Goal: Transaction & Acquisition: Purchase product/service

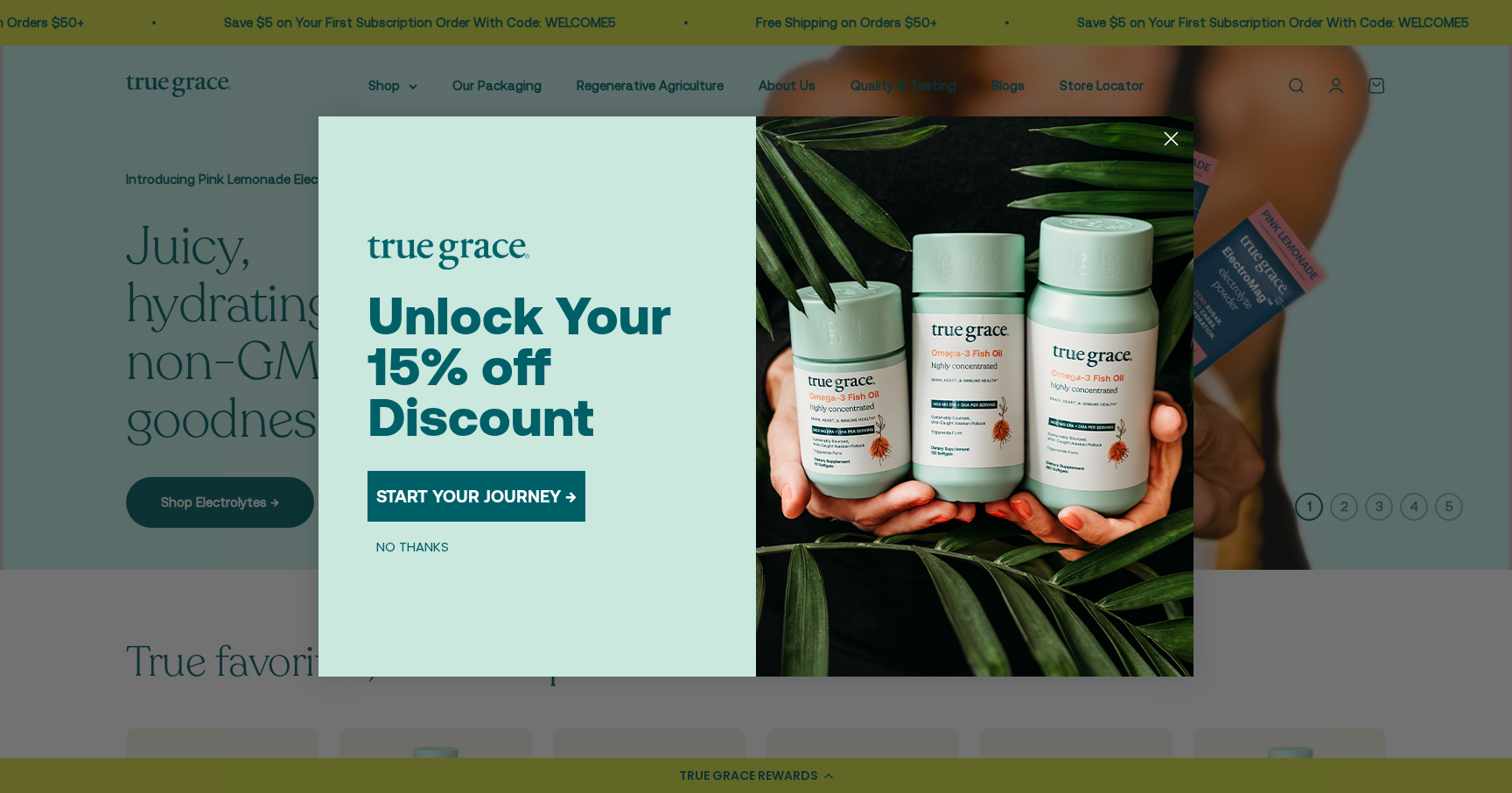
click at [1172, 145] on circle "Close dialog" at bounding box center [1172, 139] width 29 height 29
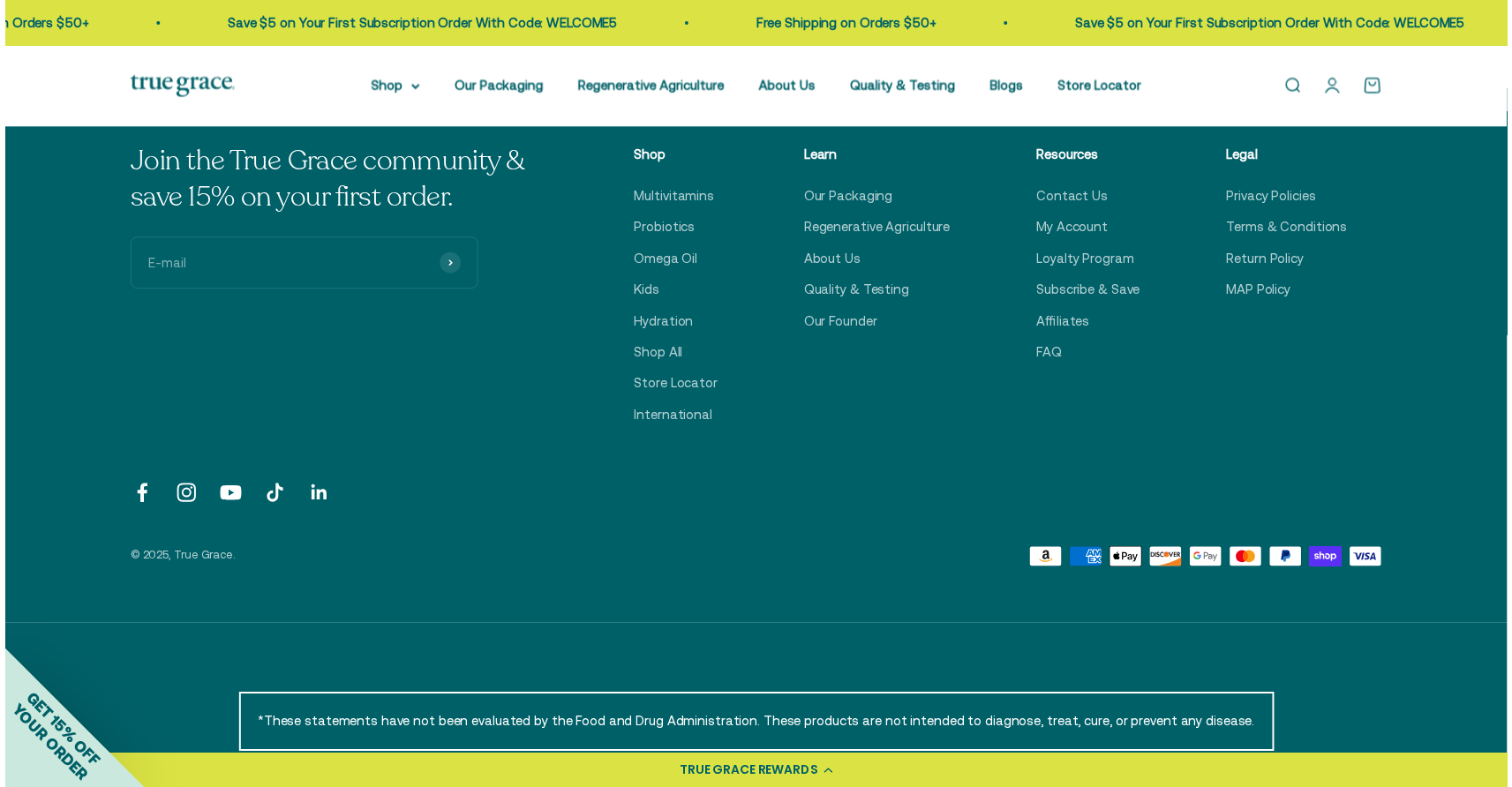
scroll to position [6266, 0]
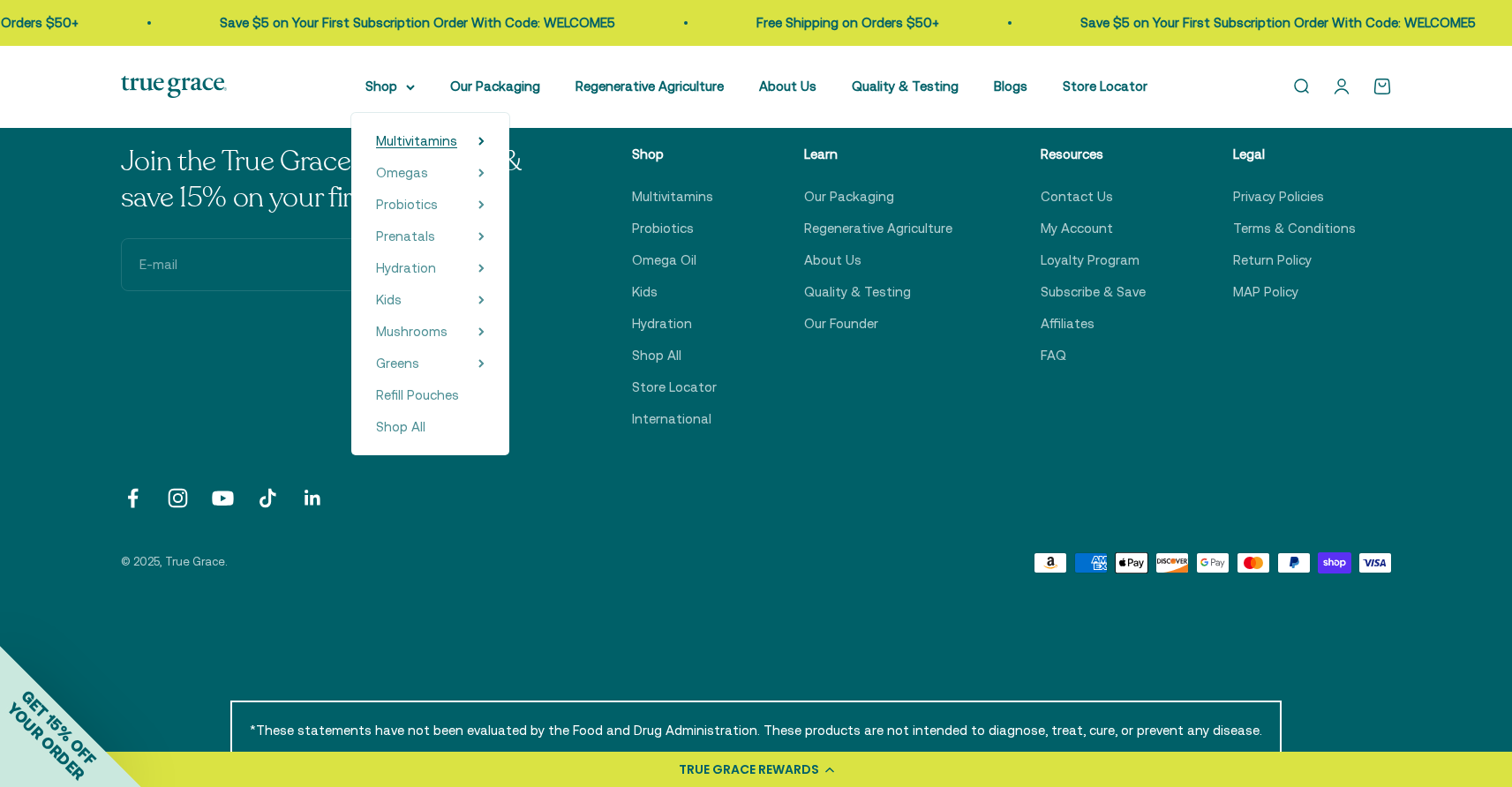
click at [409, 140] on span "Multivitamins" at bounding box center [417, 141] width 81 height 15
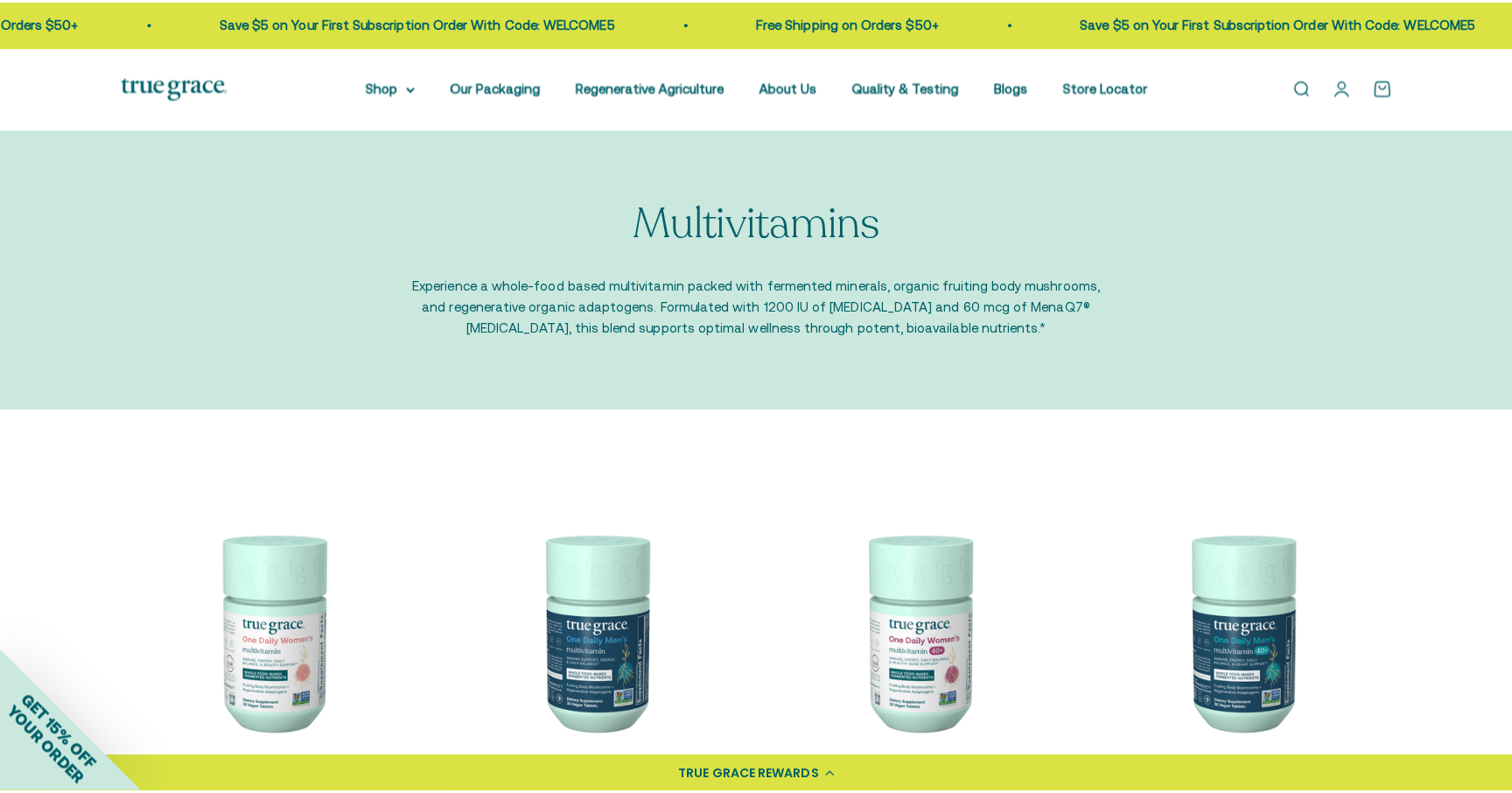
scroll to position [11, 0]
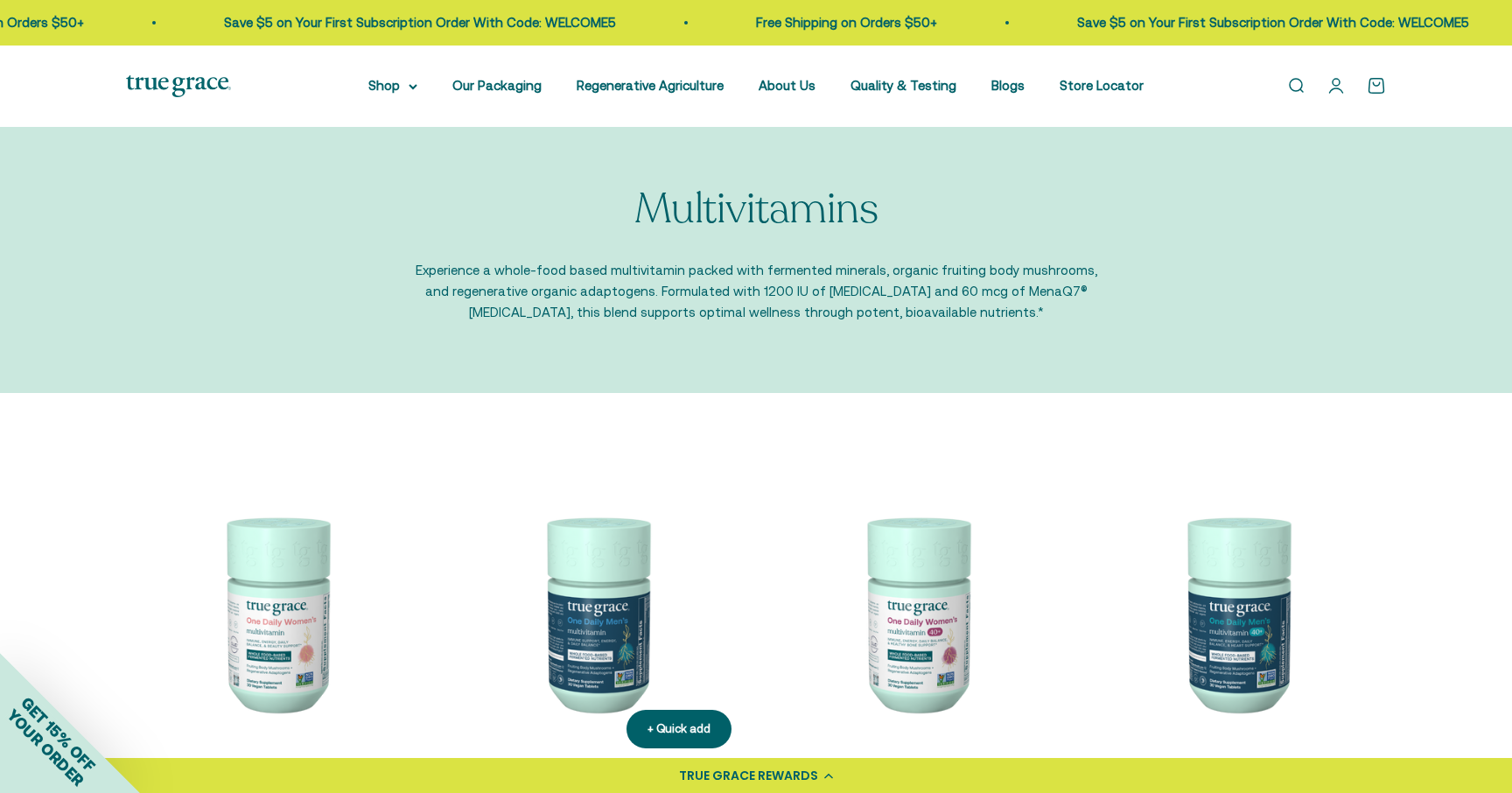
click at [600, 601] on img at bounding box center [596, 612] width 299 height 299
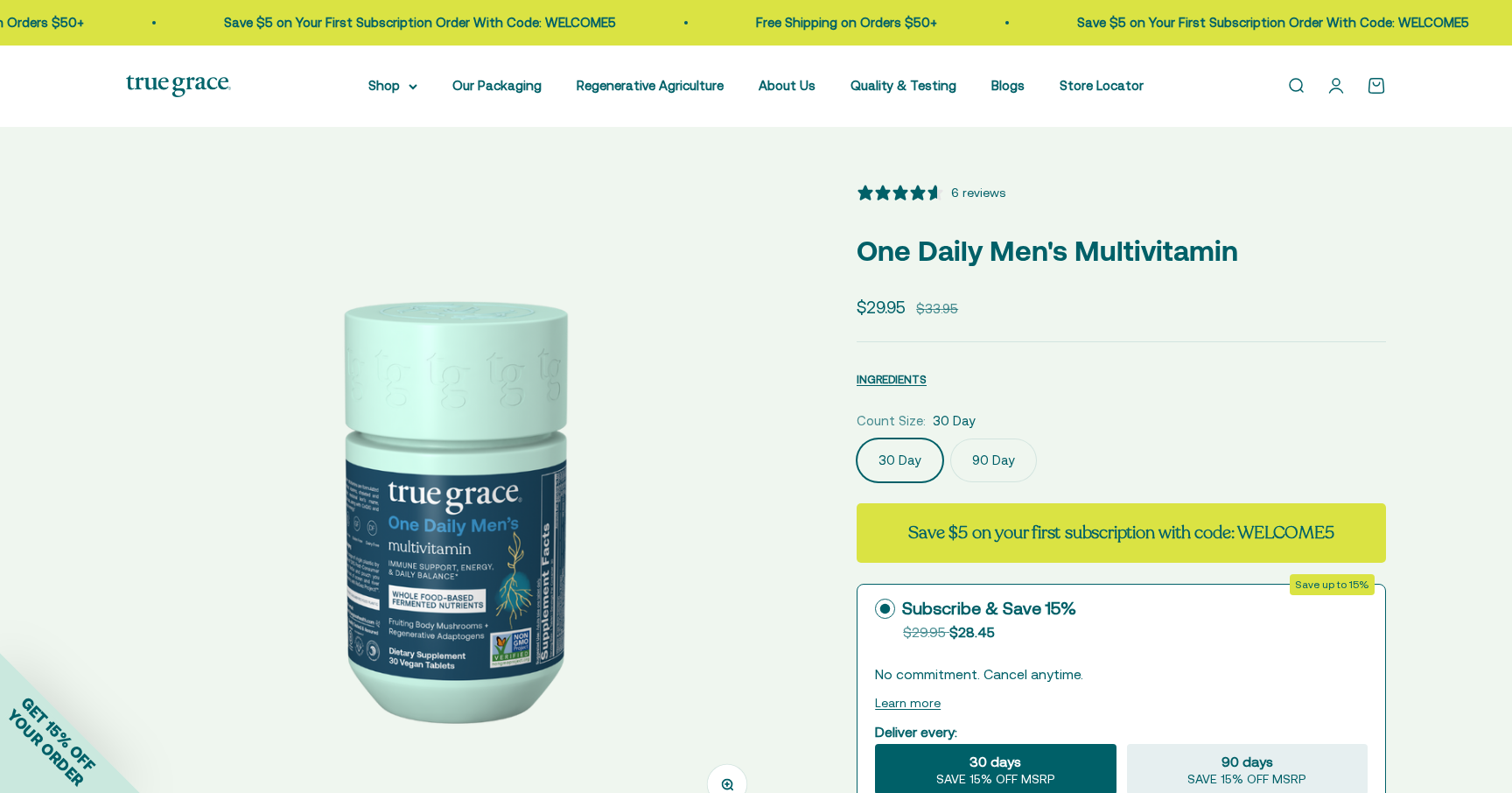
select select "3"
